Goal: Task Accomplishment & Management: Manage account settings

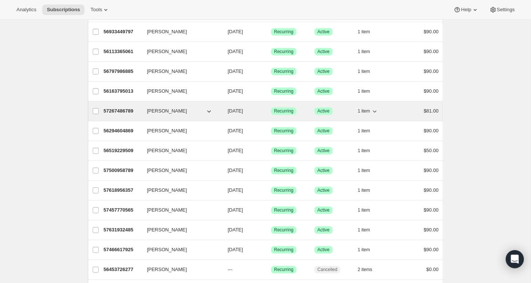
scroll to position [120, 0]
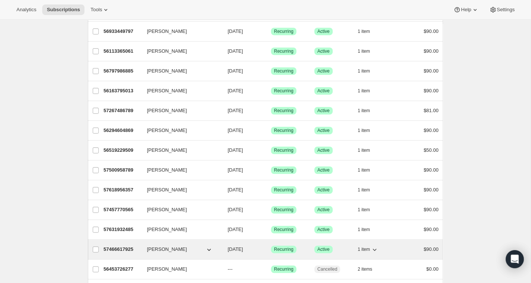
click at [169, 247] on span "[PERSON_NAME]" at bounding box center [167, 248] width 40 height 7
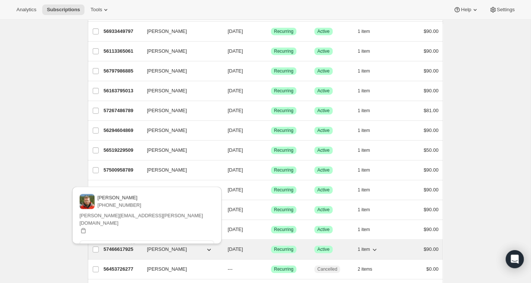
click at [164, 250] on span "[PERSON_NAME]" at bounding box center [167, 248] width 40 height 7
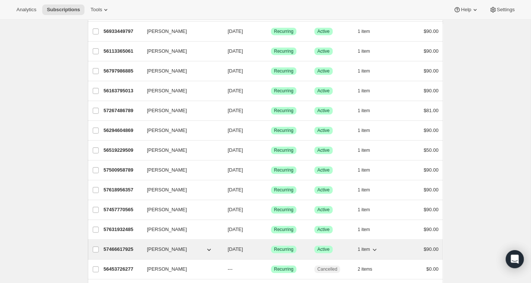
click at [128, 251] on p "57466617925" at bounding box center [121, 248] width 37 height 7
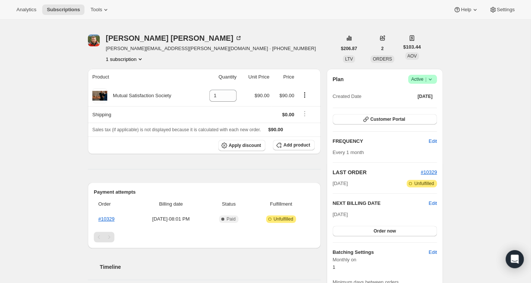
scroll to position [28, 0]
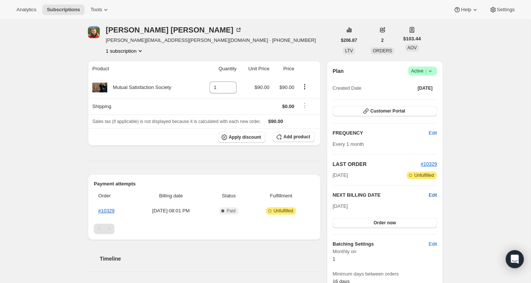
click at [433, 195] on span "Edit" at bounding box center [433, 194] width 8 height 7
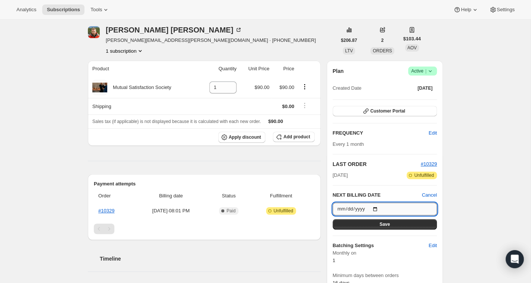
click at [429, 207] on input "[DATE]" at bounding box center [385, 209] width 104 height 13
type input "[DATE]"
click at [388, 223] on span "Save" at bounding box center [384, 224] width 10 height 6
